Goal: Browse casually

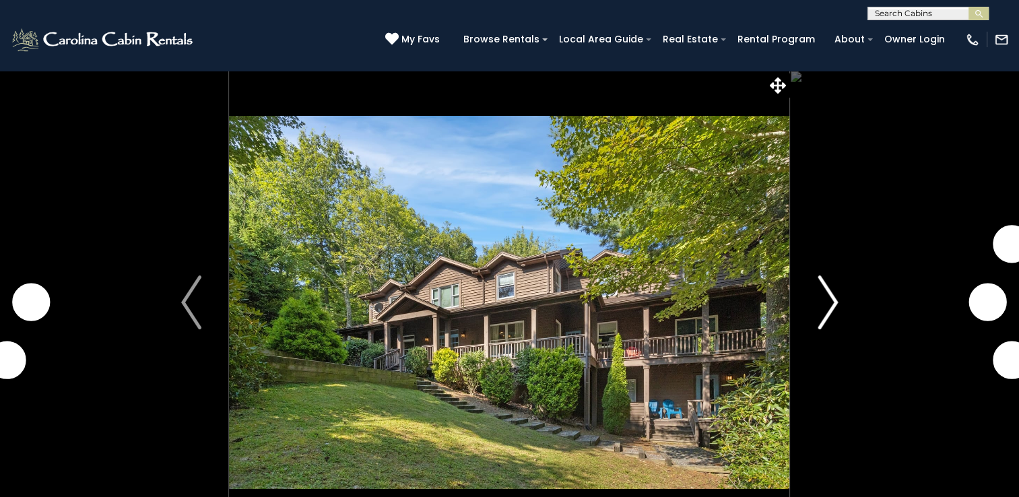
click at [829, 307] on img "Next" at bounding box center [828, 303] width 20 height 54
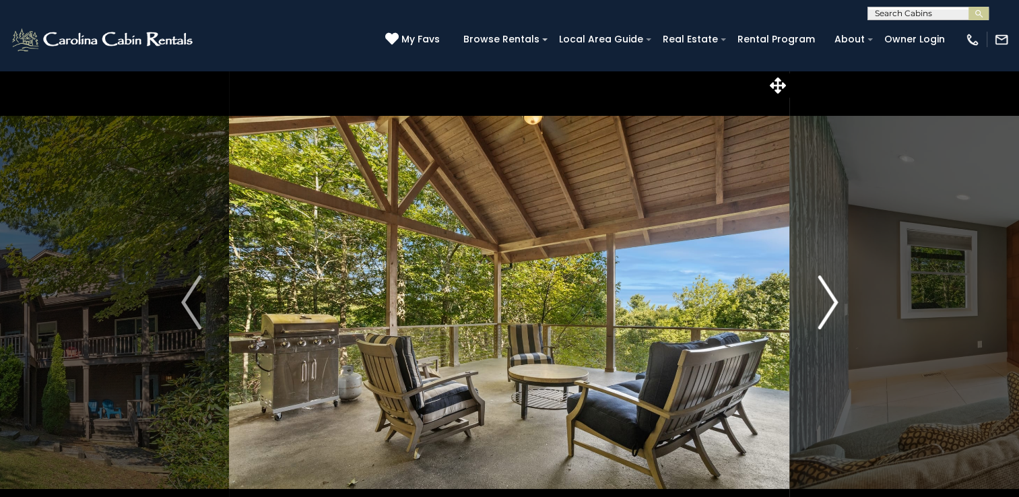
click at [833, 297] on img "Next" at bounding box center [828, 303] width 20 height 54
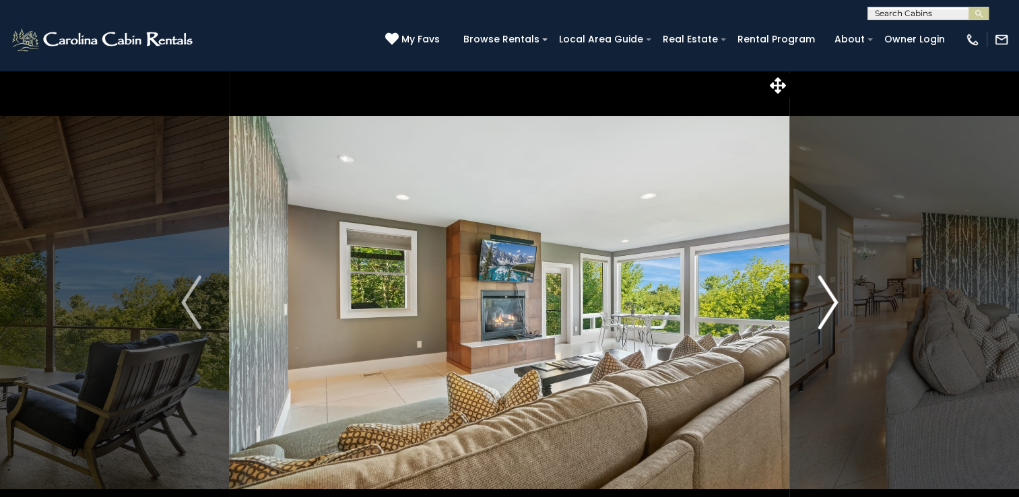
click at [833, 297] on img "Next" at bounding box center [828, 303] width 20 height 54
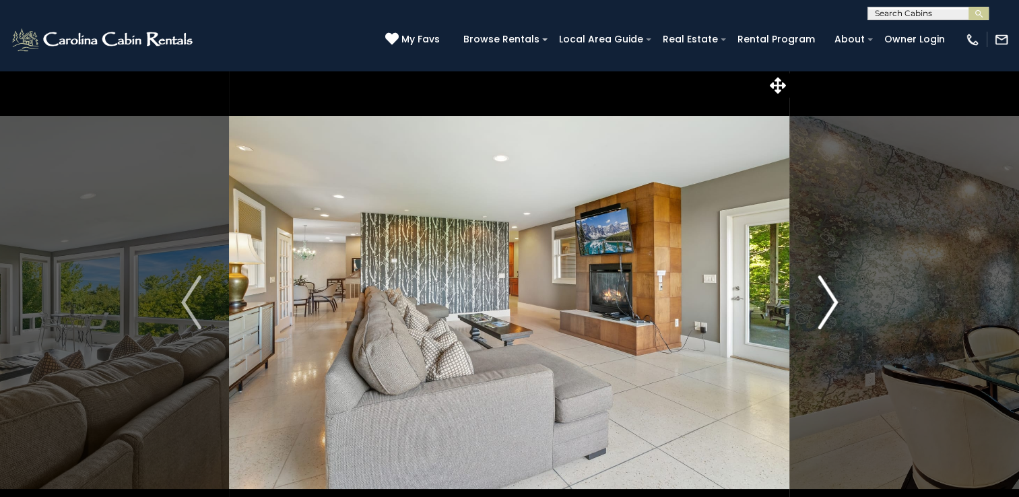
click at [833, 297] on img "Next" at bounding box center [828, 303] width 20 height 54
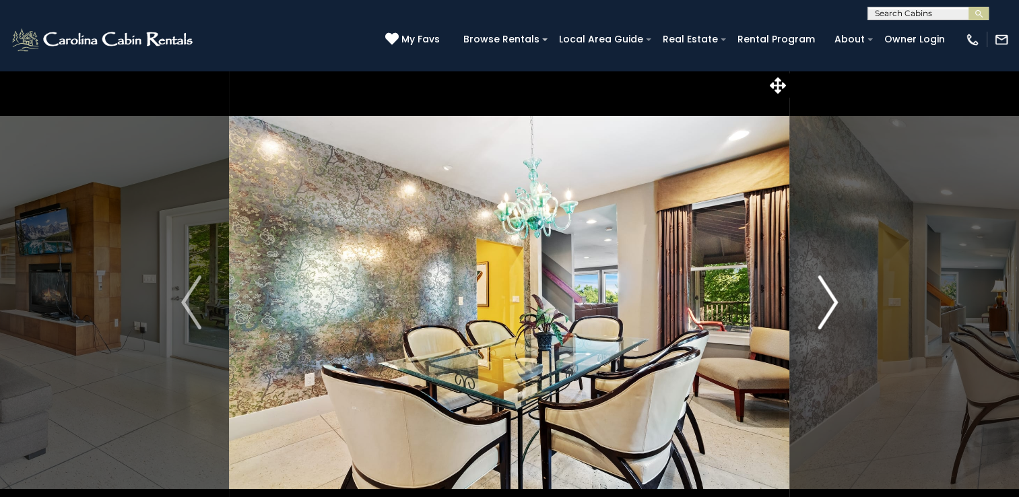
click at [833, 297] on img "Next" at bounding box center [828, 303] width 20 height 54
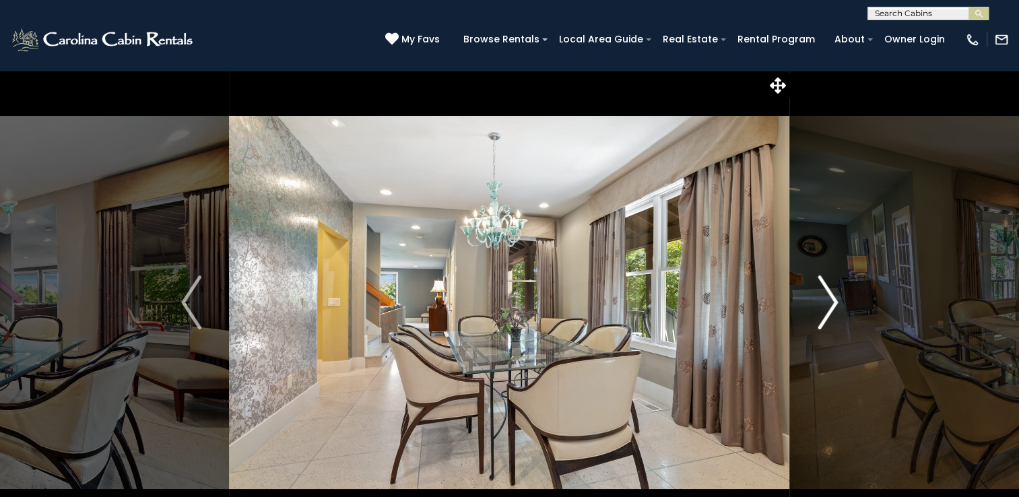
click at [833, 297] on img "Next" at bounding box center [828, 303] width 20 height 54
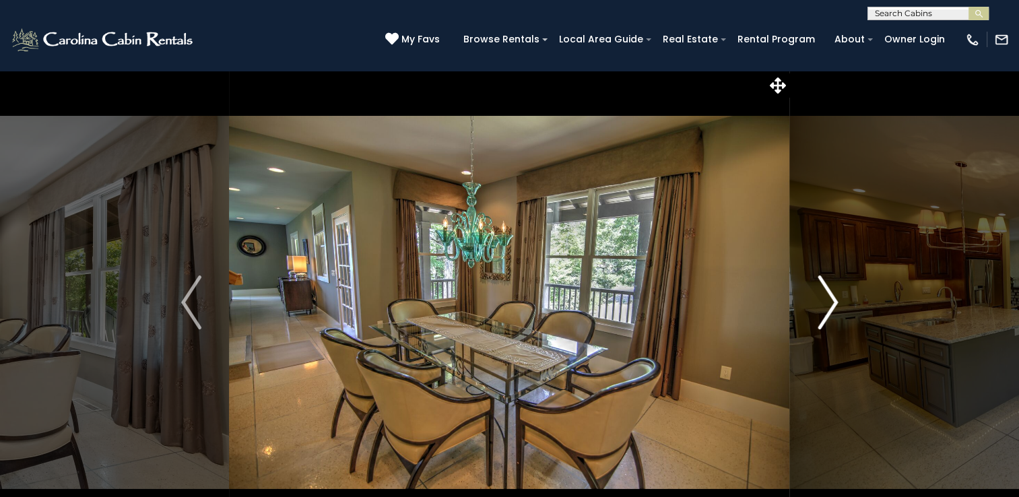
click at [833, 297] on img "Next" at bounding box center [828, 303] width 20 height 54
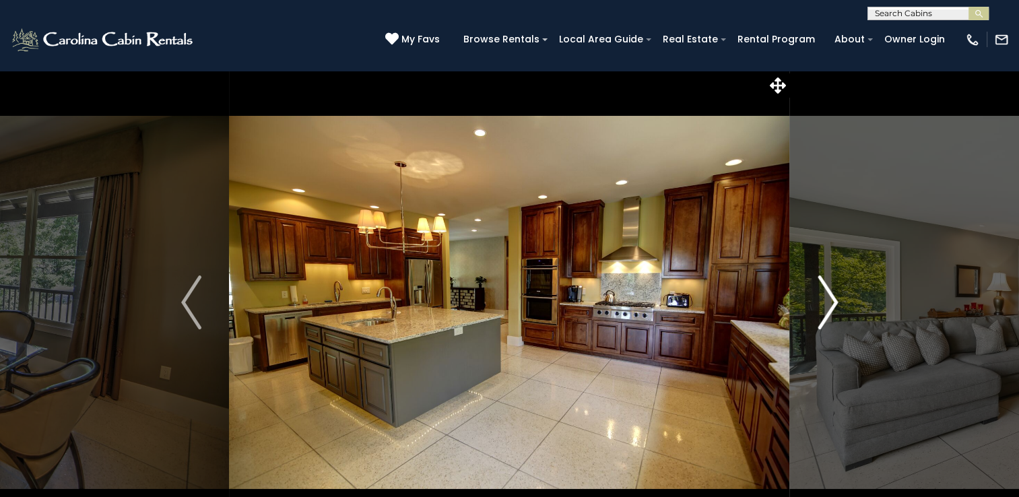
click at [833, 297] on img "Next" at bounding box center [828, 303] width 20 height 54
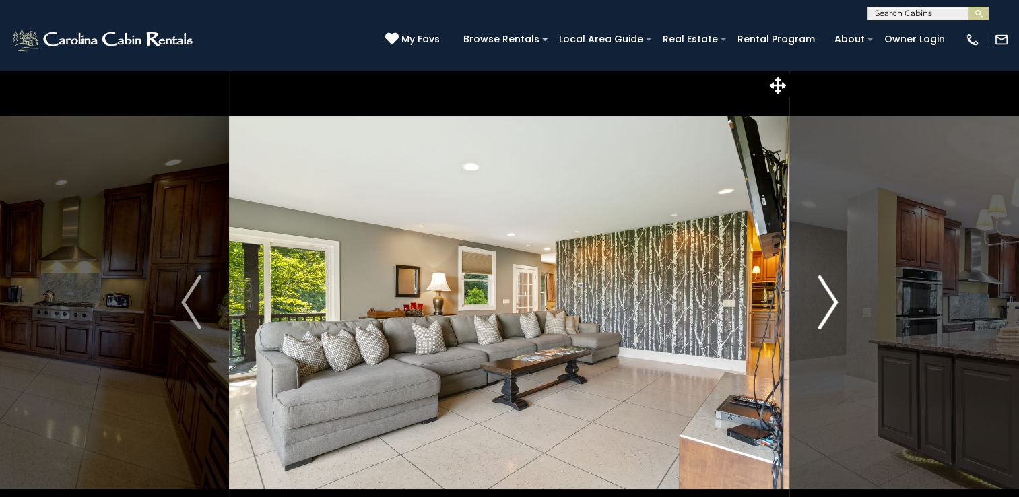
click at [833, 297] on img "Next" at bounding box center [828, 303] width 20 height 54
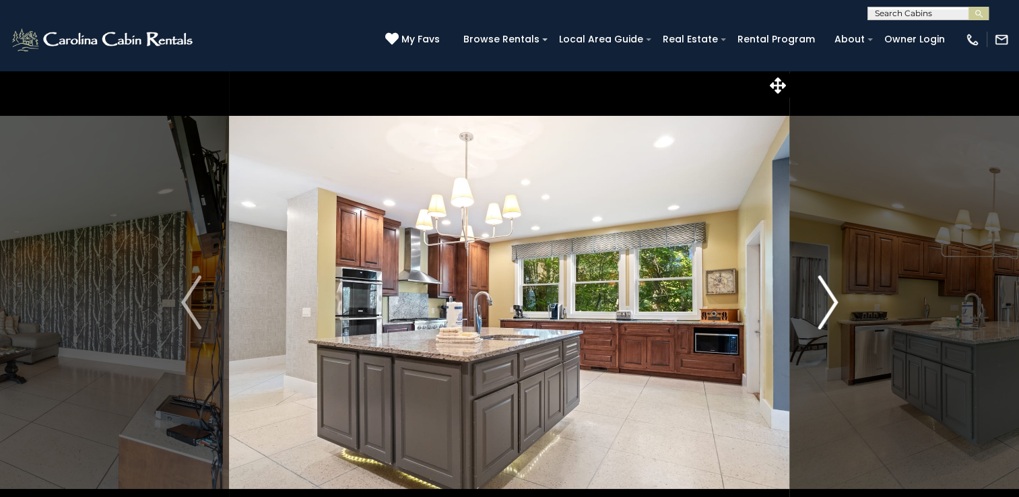
click at [833, 297] on img "Next" at bounding box center [828, 303] width 20 height 54
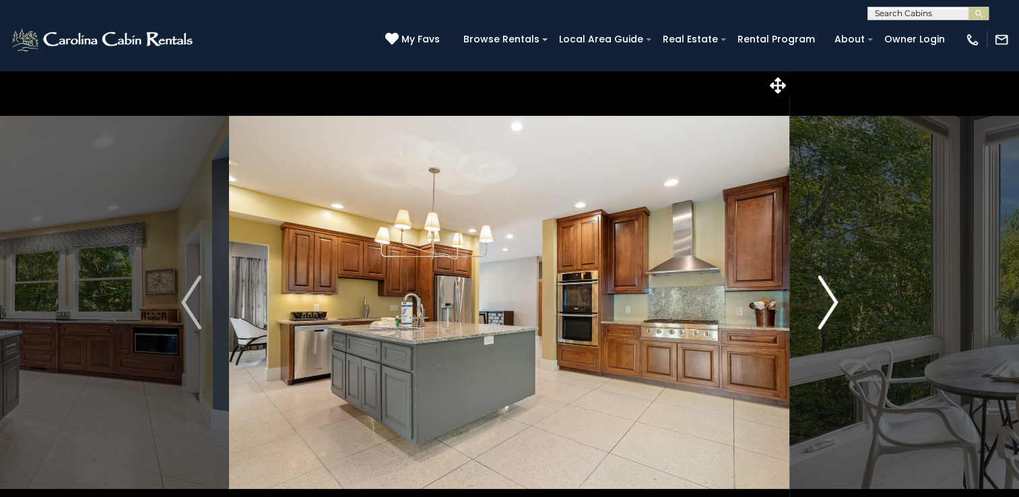
click at [833, 297] on img "Next" at bounding box center [828, 303] width 20 height 54
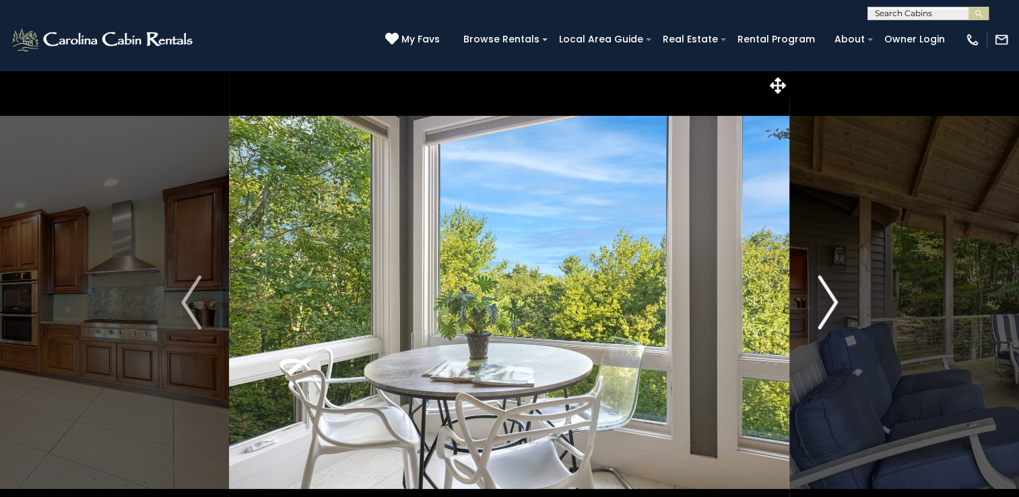
click at [833, 297] on img "Next" at bounding box center [828, 303] width 20 height 54
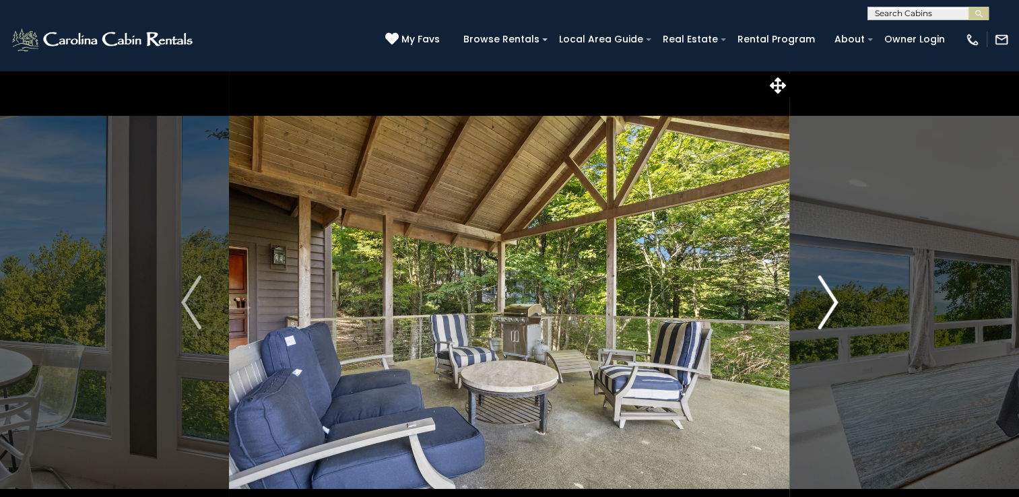
click at [833, 297] on img "Next" at bounding box center [828, 303] width 20 height 54
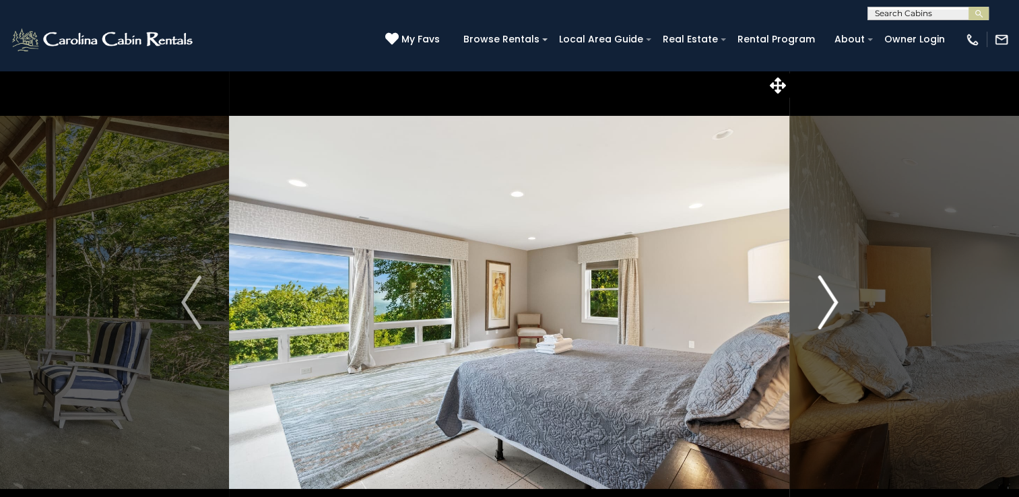
click at [833, 297] on img "Next" at bounding box center [828, 303] width 20 height 54
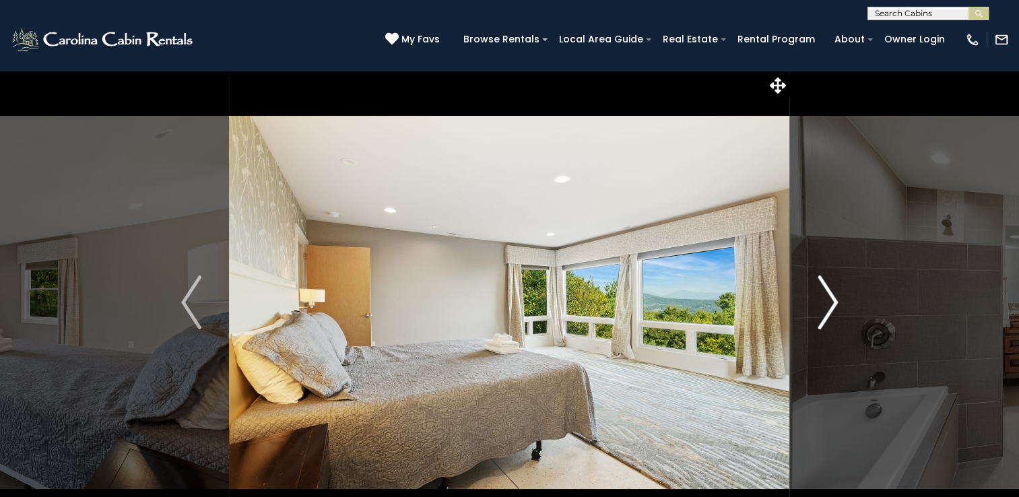
click at [833, 297] on img "Next" at bounding box center [828, 303] width 20 height 54
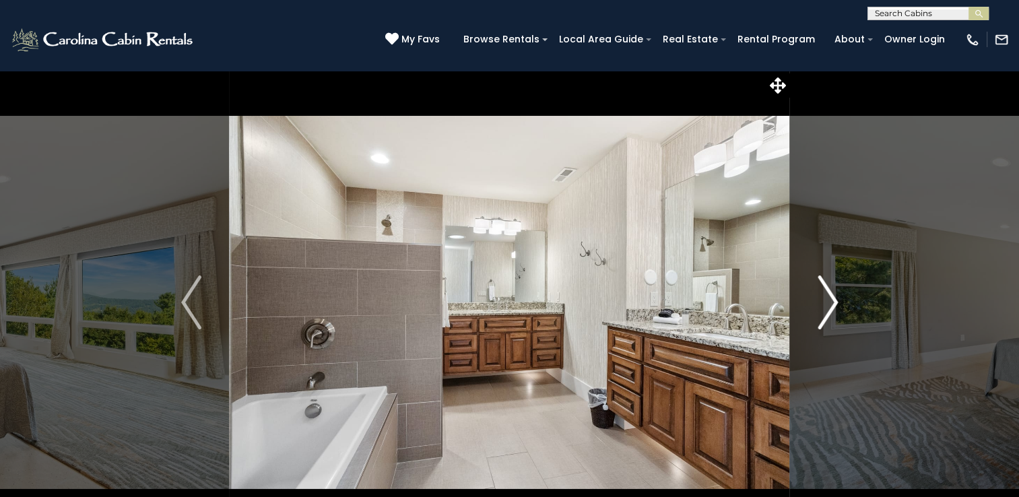
click at [833, 297] on img "Next" at bounding box center [828, 303] width 20 height 54
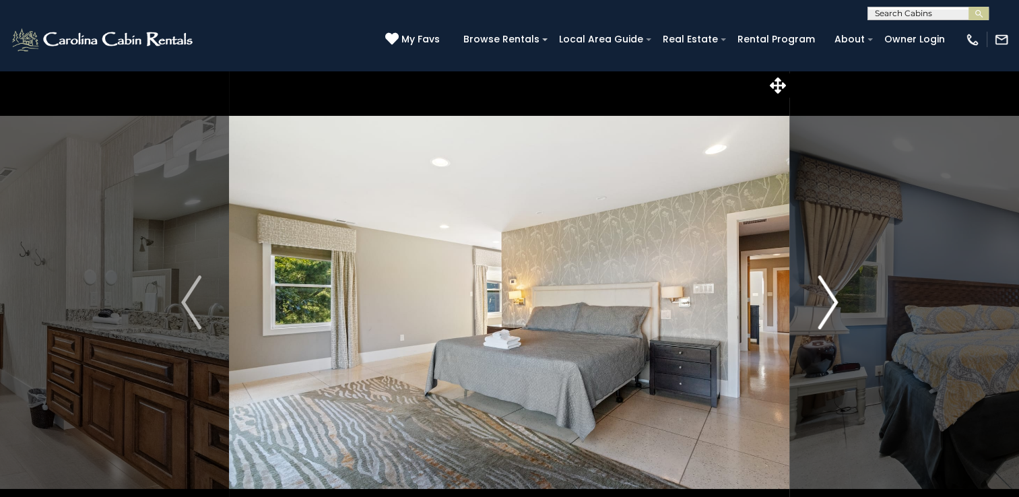
click at [833, 297] on img "Next" at bounding box center [828, 303] width 20 height 54
